Goal: Entertainment & Leisure: Consume media (video, audio)

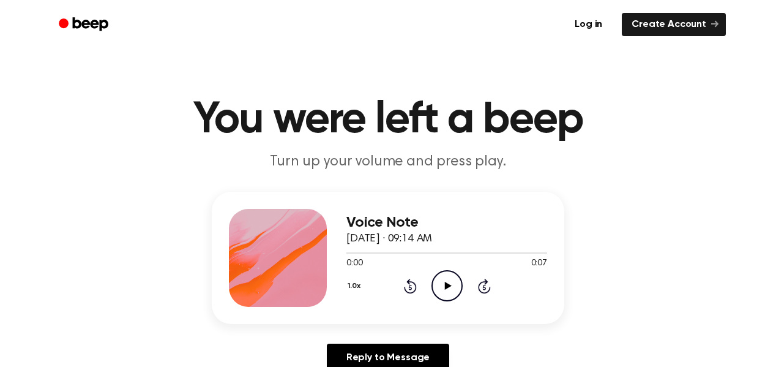
click at [448, 290] on icon "Play Audio" at bounding box center [447, 285] width 31 height 31
click at [443, 275] on icon "Play Audio" at bounding box center [447, 285] width 31 height 31
click at [448, 292] on icon "Play Audio" at bounding box center [447, 285] width 31 height 31
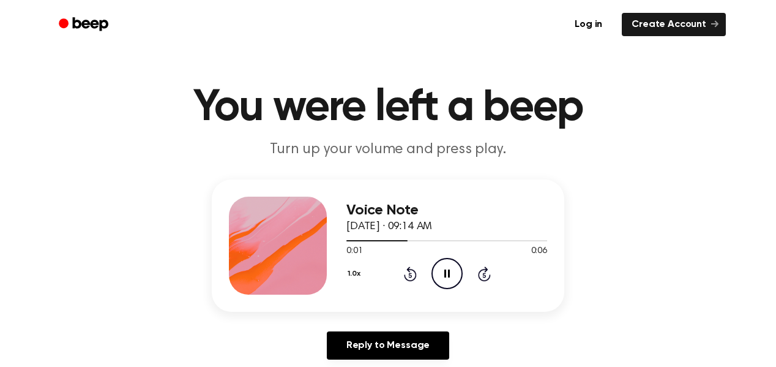
scroll to position [11, 0]
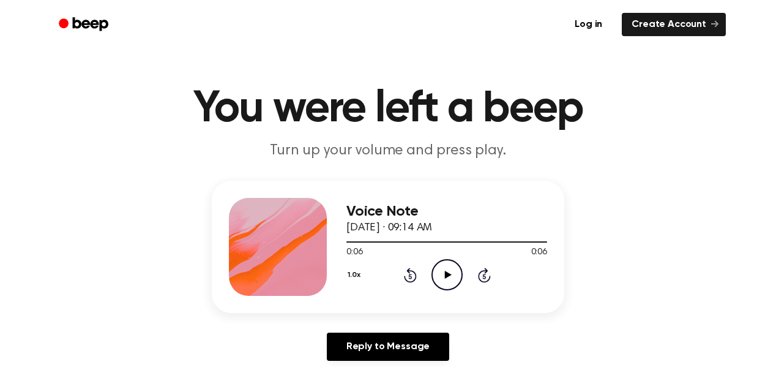
click at [444, 275] on icon "Play Audio" at bounding box center [447, 274] width 31 height 31
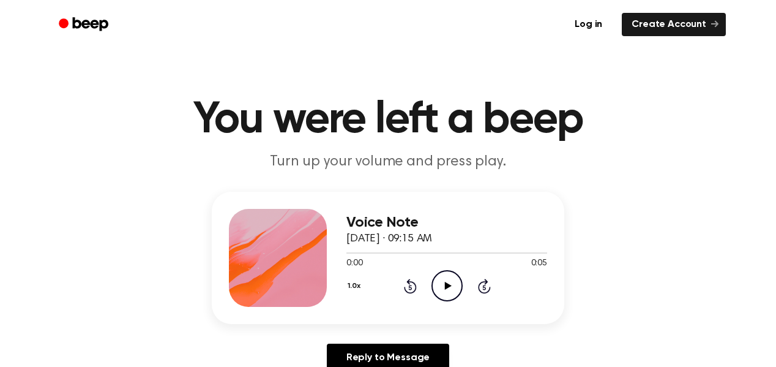
click at [449, 293] on icon "Play Audio" at bounding box center [447, 285] width 31 height 31
click at [446, 285] on icon at bounding box center [447, 286] width 7 height 8
click at [447, 285] on icon at bounding box center [447, 286] width 7 height 8
click at [444, 292] on icon "Play Audio" at bounding box center [447, 285] width 31 height 31
click at [446, 288] on icon at bounding box center [447, 286] width 7 height 8
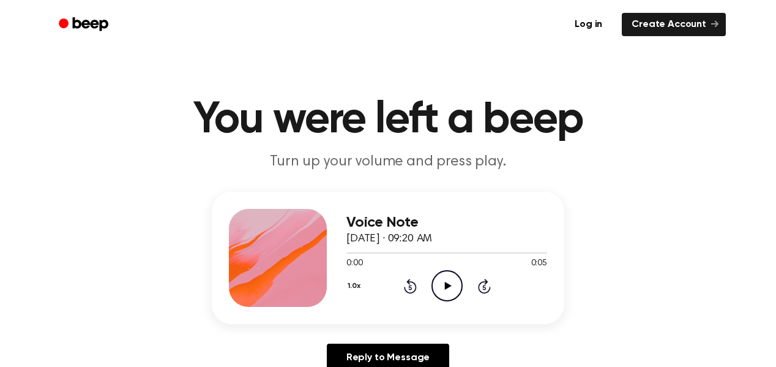
click at [432, 271] on icon "Play Audio" at bounding box center [447, 285] width 31 height 31
click at [446, 294] on icon "Play Audio" at bounding box center [447, 285] width 31 height 31
click at [445, 284] on icon at bounding box center [447, 286] width 7 height 8
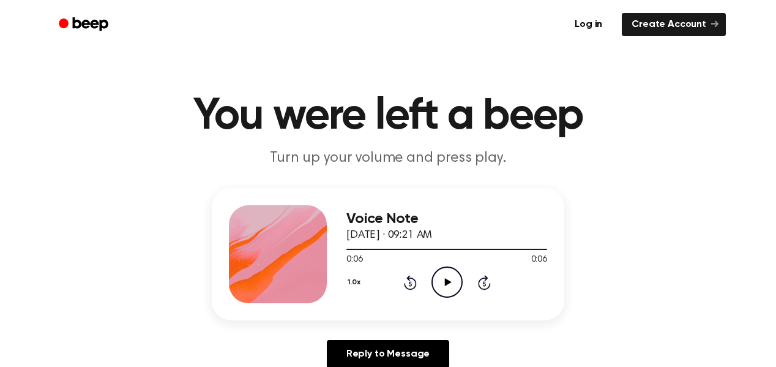
scroll to position [3, 0]
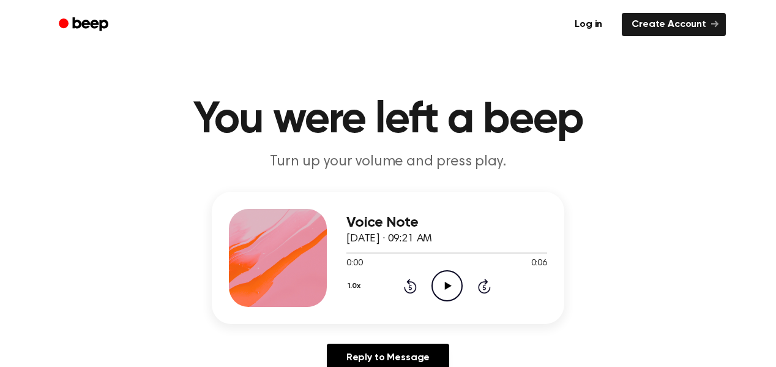
click at [445, 279] on icon "Play Audio" at bounding box center [447, 285] width 31 height 31
click at [446, 285] on icon at bounding box center [447, 286] width 7 height 8
click at [449, 277] on icon "Play Audio" at bounding box center [447, 285] width 31 height 31
